Goal: Communication & Community: Ask a question

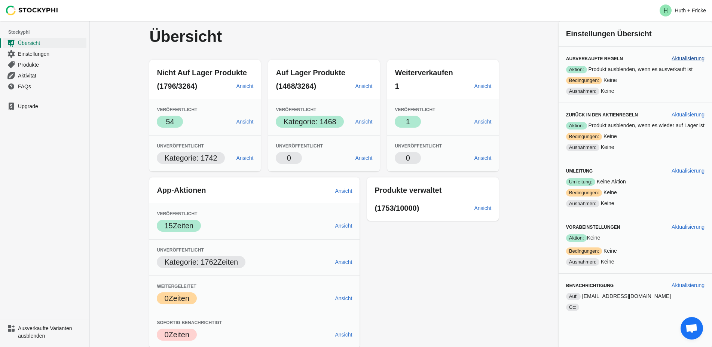
click at [696, 60] on span "Aktualisierung" at bounding box center [688, 58] width 33 height 6
select select "hours"
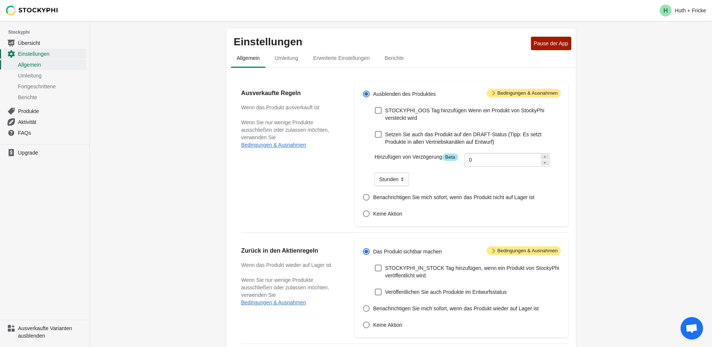
click at [528, 94] on span "Aufmerksamkeit Bedingungen & Ausnahmen" at bounding box center [524, 93] width 74 height 9
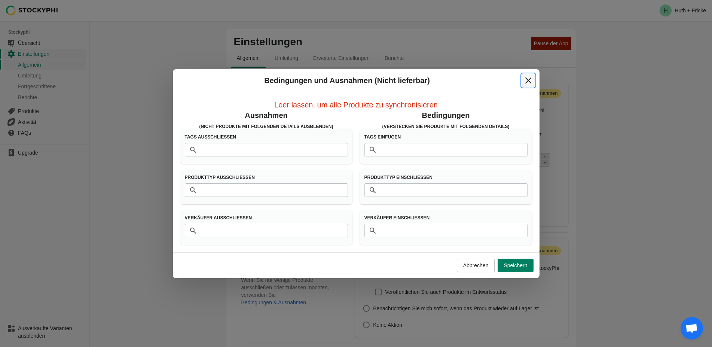
click at [528, 82] on icon "Schließen" at bounding box center [528, 80] width 7 height 7
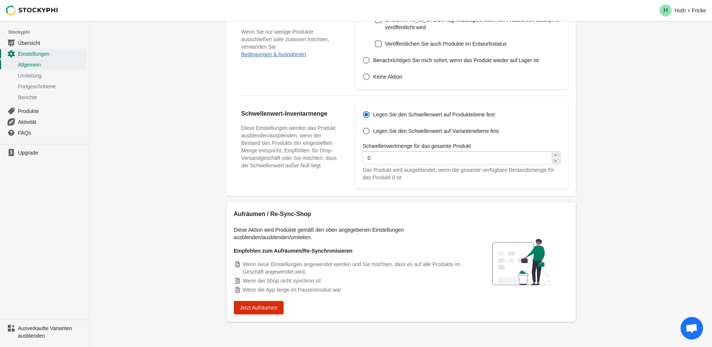
scroll to position [249, 0]
click at [266, 309] on span "Jetzt Aufräumen" at bounding box center [259, 307] width 38 height 6
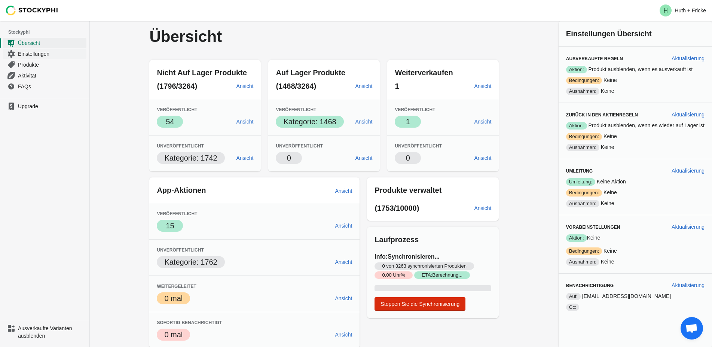
click at [38, 54] on span "Einstellungen" at bounding box center [51, 53] width 67 height 7
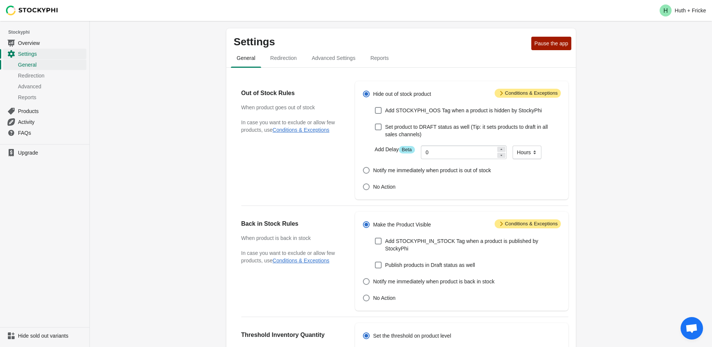
click at [693, 327] on span "Open chat" at bounding box center [692, 329] width 12 height 10
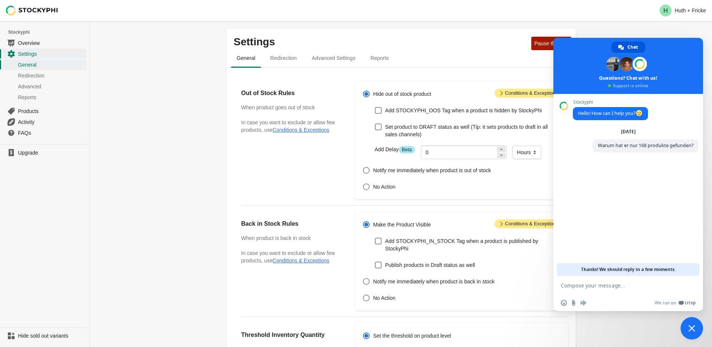
click at [622, 286] on textarea "Compose your message..." at bounding box center [620, 285] width 118 height 7
click at [585, 284] on textarea "Compose your message..." at bounding box center [620, 285] width 118 height 7
click at [661, 286] on textarea "leider zeigt er mir auf der Sratrseite" at bounding box center [620, 285] width 118 height 7
type textarea "leider zeigt er mir auf der Startseite im karusell nur ausverkaufte artikel an"
click at [692, 328] on span "Close chat" at bounding box center [692, 328] width 7 height 7
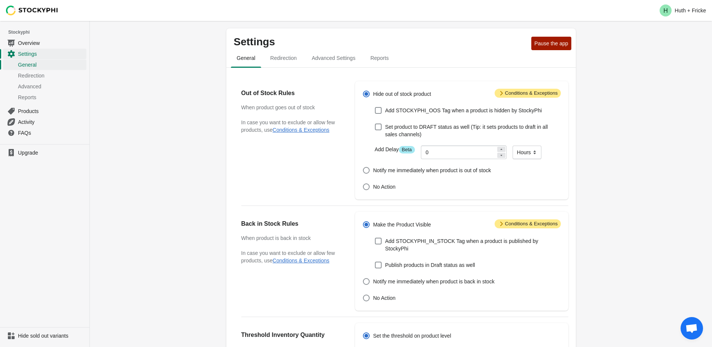
drag, startPoint x: 646, startPoint y: 243, endPoint x: 651, endPoint y: 257, distance: 15.5
click at [647, 251] on div "Settings Pause the app General Redirection Advanced Settings Reports General Re…" at bounding box center [401, 283] width 622 height 525
click at [694, 330] on span "Open chat" at bounding box center [692, 329] width 12 height 10
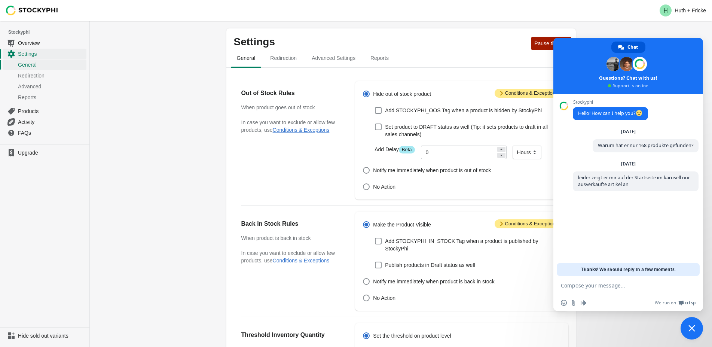
click at [637, 213] on div "Stockyphi Hello! How can I help you? Tuesday, 30 September Warum hat er nur 168…" at bounding box center [629, 185] width 150 height 182
click at [610, 67] on span at bounding box center [614, 64] width 14 height 14
click at [626, 65] on span at bounding box center [627, 64] width 14 height 14
click at [638, 62] on span at bounding box center [640, 64] width 14 height 14
click at [618, 65] on span at bounding box center [614, 64] width 14 height 14
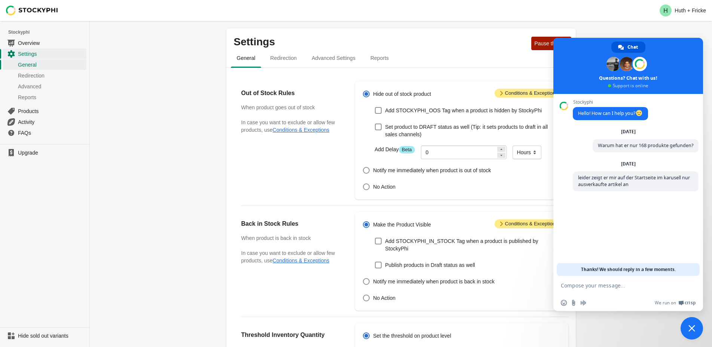
click at [631, 271] on span "Thanks! We should reply in a few moments." at bounding box center [628, 269] width 95 height 13
